Goal: Task Accomplishment & Management: Use online tool/utility

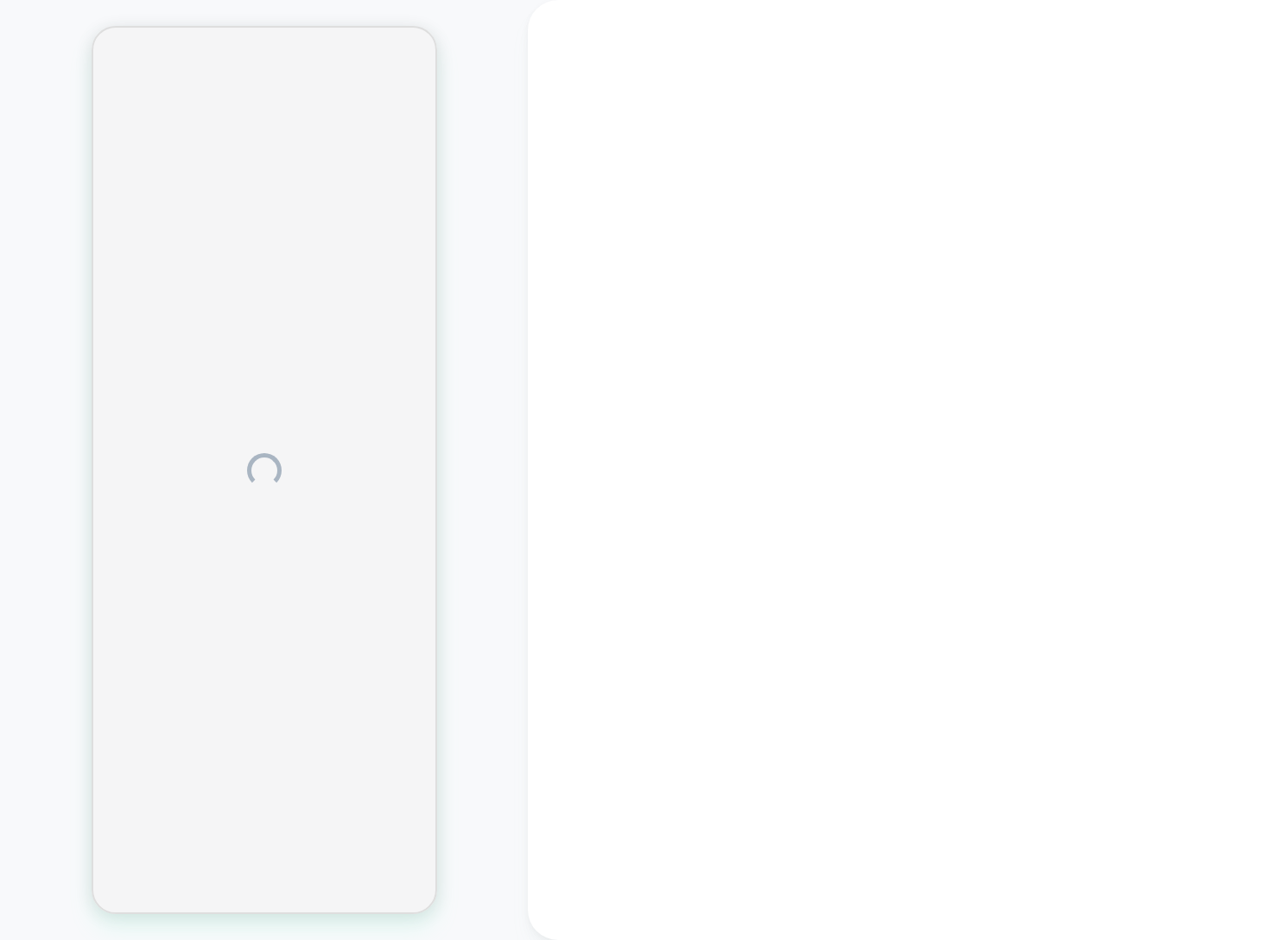
click at [715, 113] on div at bounding box center [908, 470] width 761 height 940
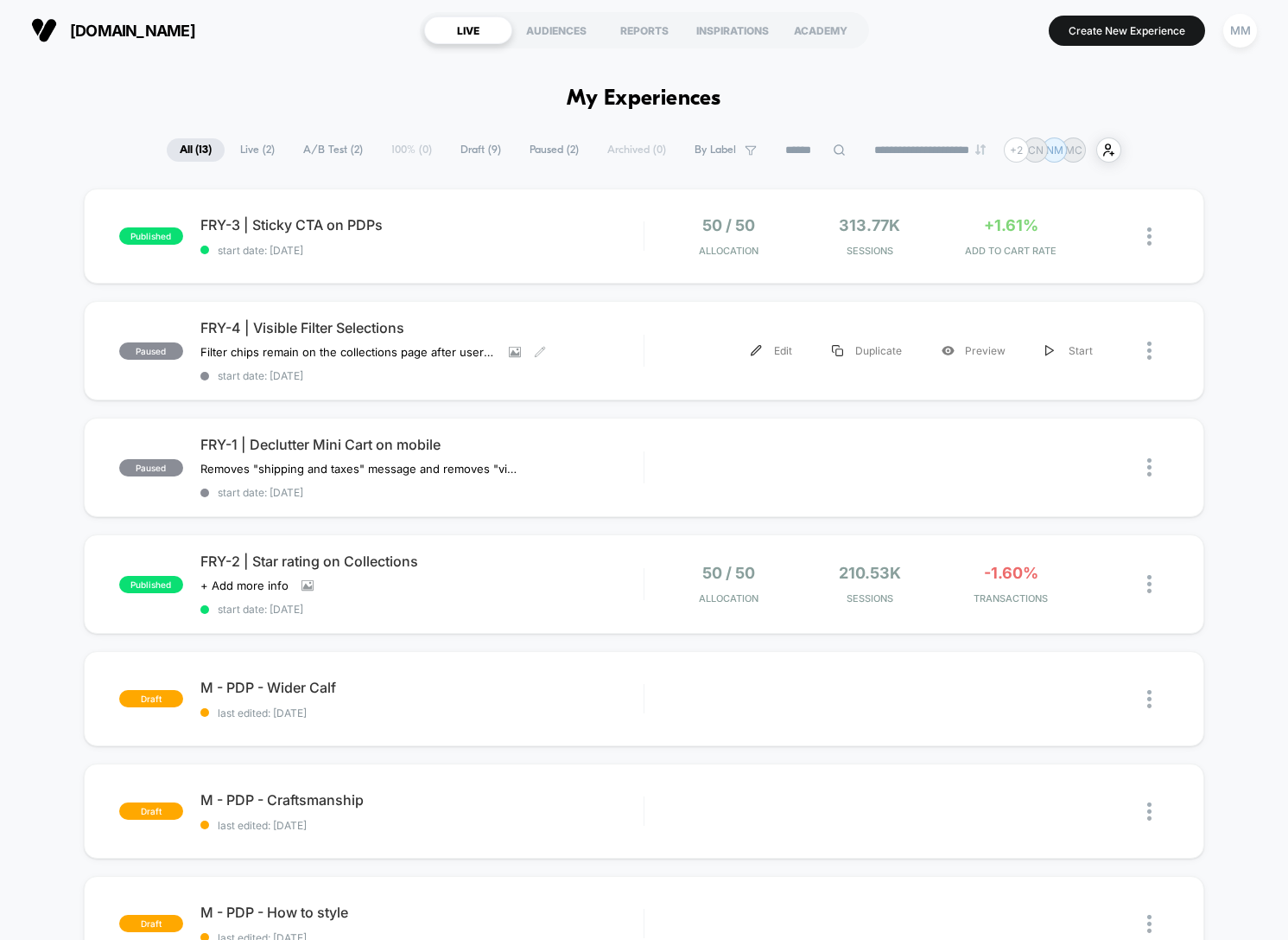
click at [638, 335] on div "FRY-4 | Visible Filter Selections Filter chips remain on the collections page a…" at bounding box center [423, 350] width 444 height 63
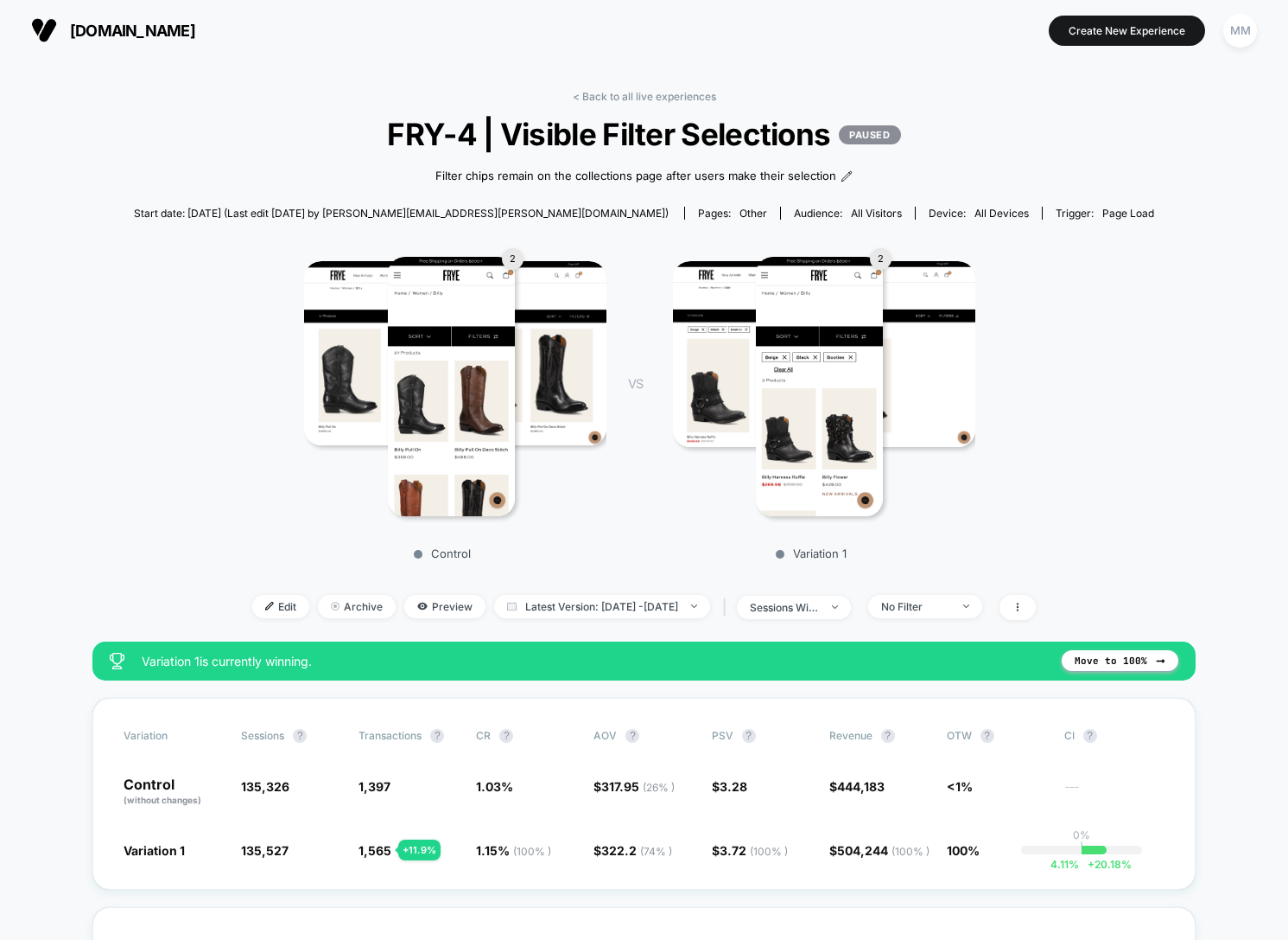
click at [252, 602] on span "Edit" at bounding box center [281, 606] width 57 height 24
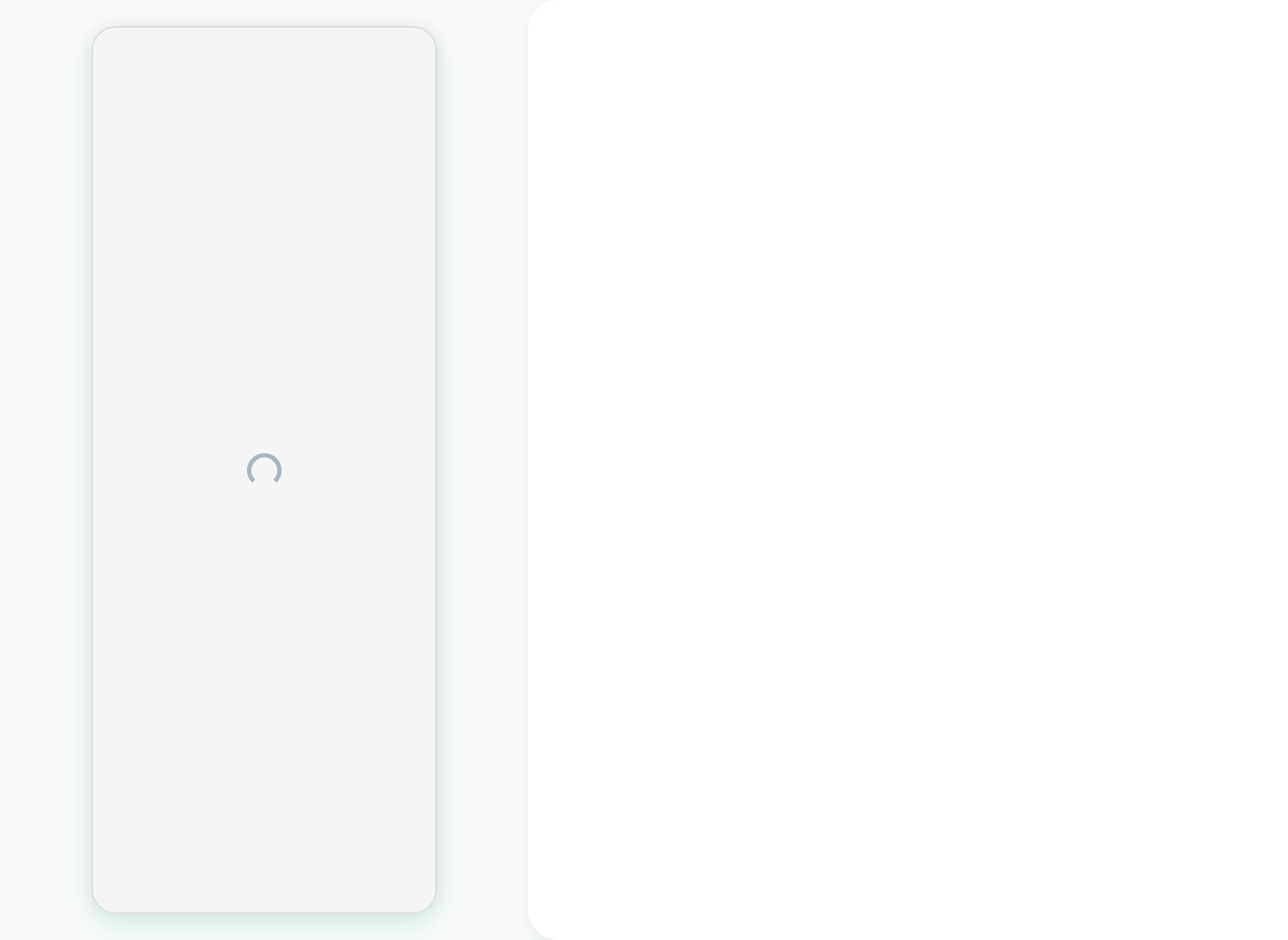
click at [526, 257] on div at bounding box center [264, 470] width 528 height 905
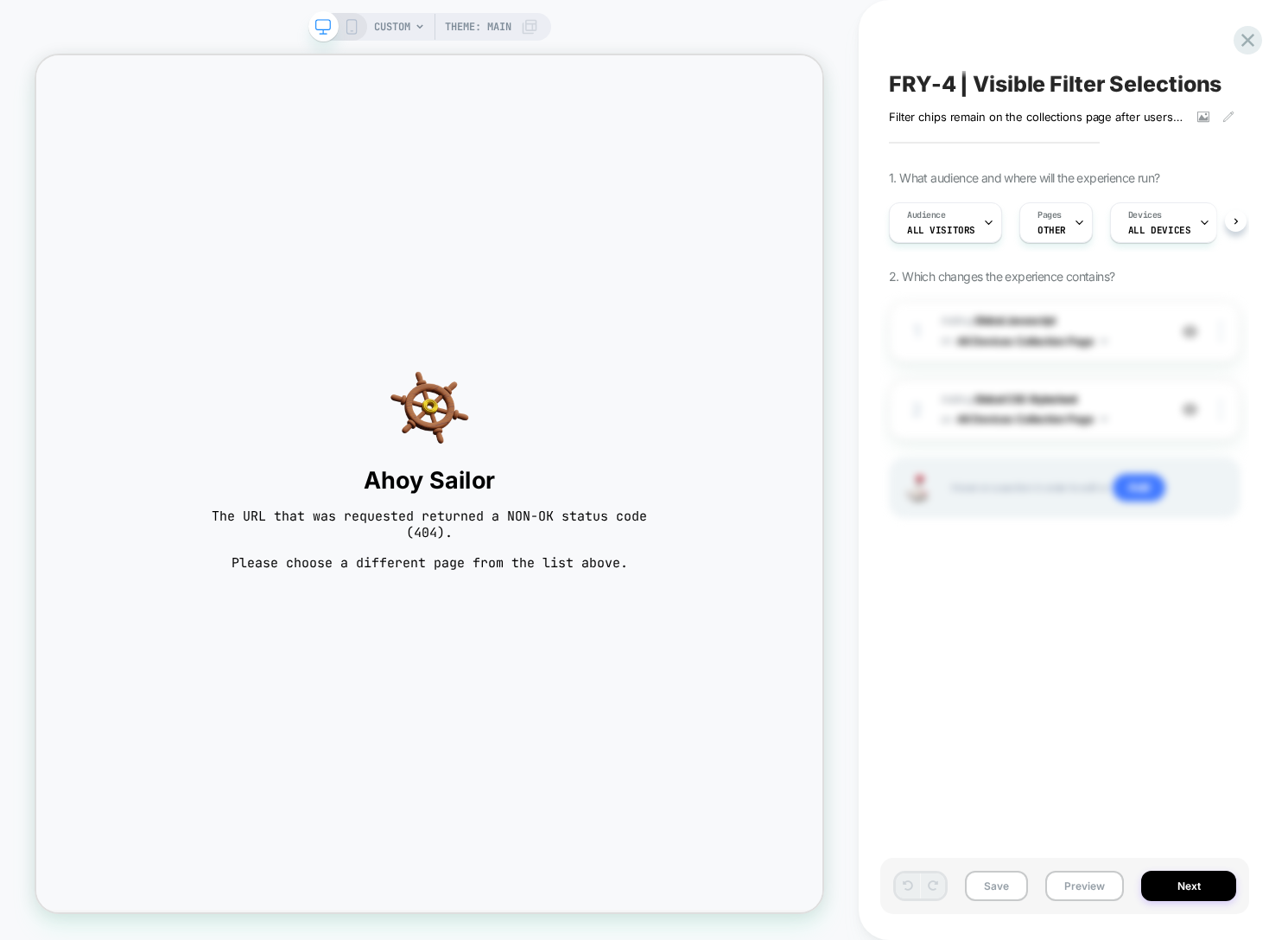
click at [1063, 218] on div "Pages OTHER" at bounding box center [1052, 222] width 63 height 39
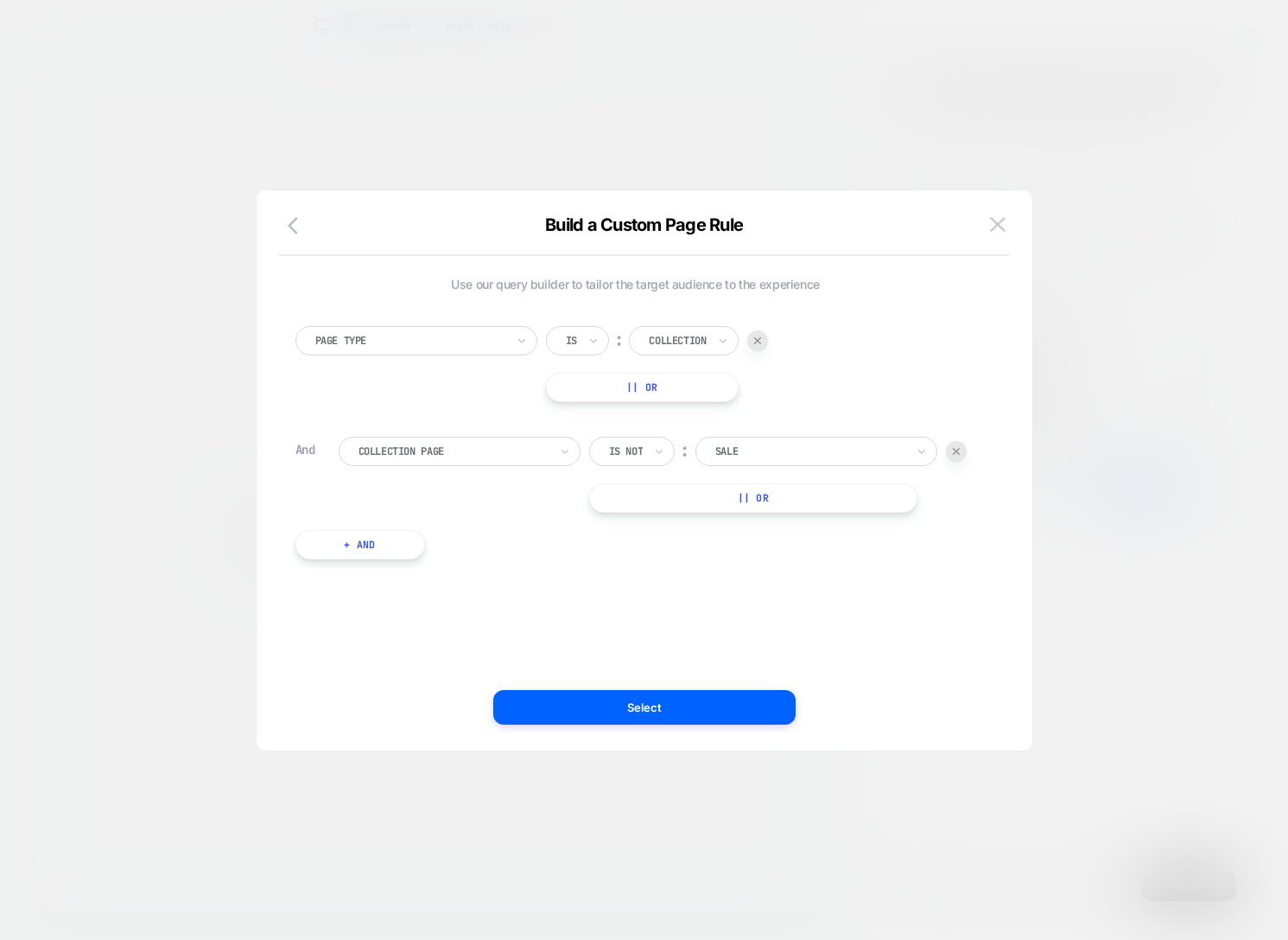
click at [998, 223] on img at bounding box center [998, 224] width 15 height 14
